Goal: Information Seeking & Learning: Find specific fact

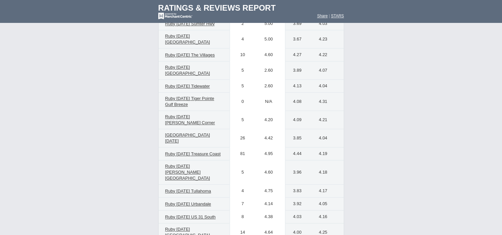
scroll to position [3257, 0]
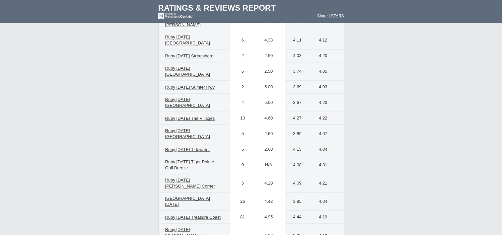
type input "4"
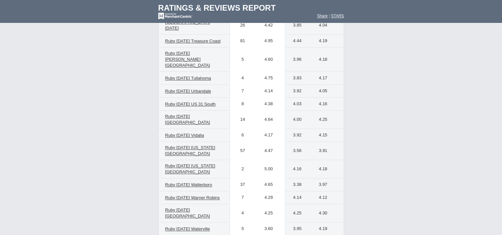
scroll to position [3370, 0]
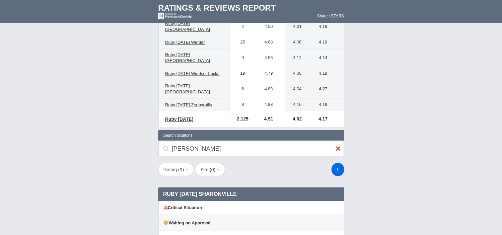
scroll to position [3637, 0]
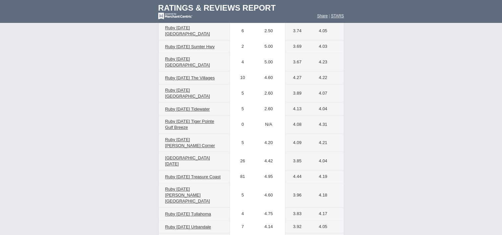
scroll to position [3227, 0]
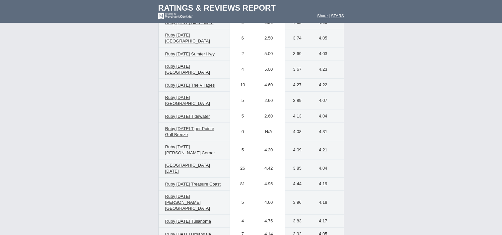
type input "s"
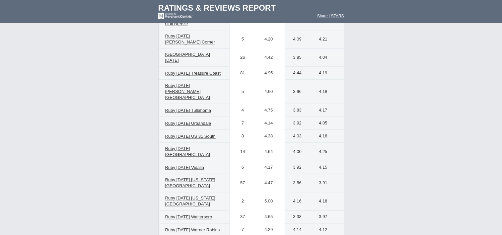
scroll to position [3336, 0]
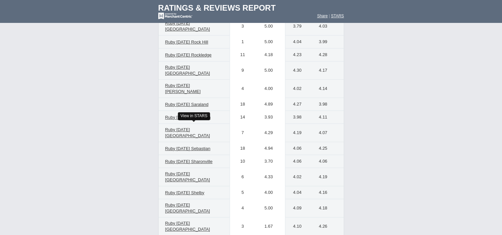
scroll to position [2817, 0]
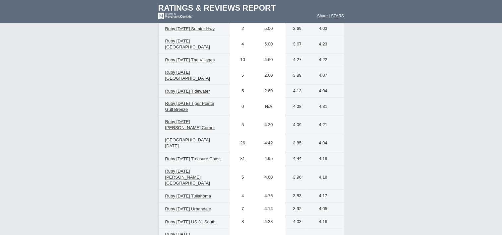
scroll to position [3236, 0]
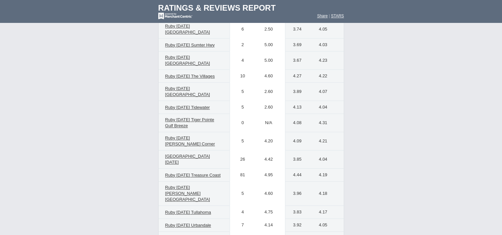
drag, startPoint x: 228, startPoint y: 90, endPoint x: 219, endPoint y: 90, distance: 9.3
type input "t"
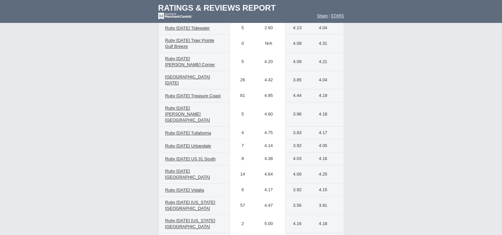
scroll to position [3317, 0]
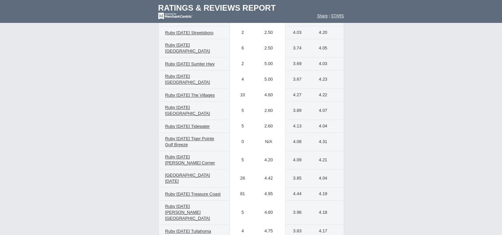
scroll to position [3216, 0]
type input "u"
type input "muncie"
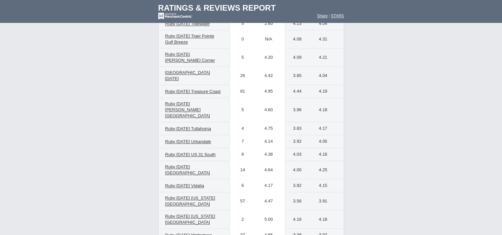
scroll to position [3315, 0]
